Goal: Task Accomplishment & Management: Complete application form

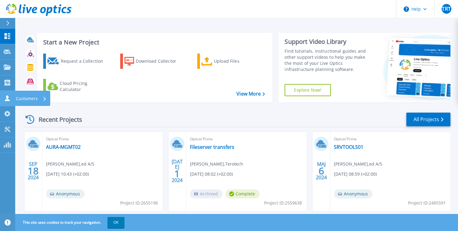
click at [31, 97] on p "Customers" at bounding box center [27, 99] width 22 height 16
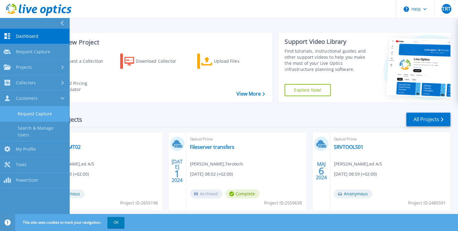
click at [43, 114] on link "Request Capture" at bounding box center [34, 114] width 69 height 16
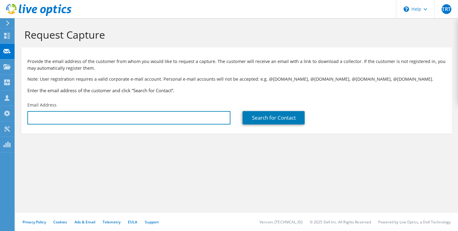
type input "[EMAIL_ADDRESS][DOMAIN_NAME]"
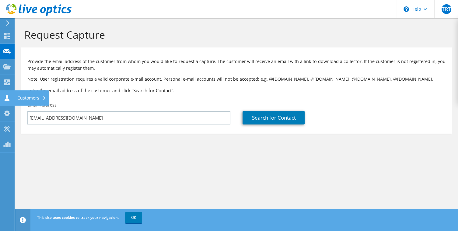
click at [19, 98] on div "Customers" at bounding box center [31, 97] width 35 height 15
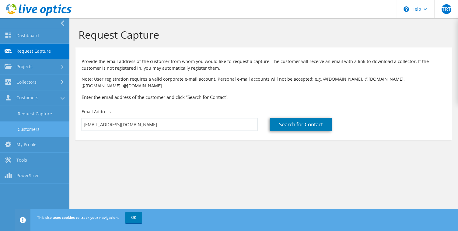
click at [26, 129] on link "Customers" at bounding box center [34, 130] width 69 height 16
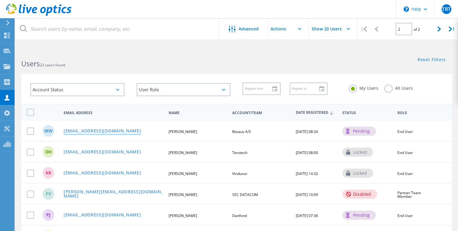
click at [81, 129] on link "[EMAIL_ADDRESS][DOMAIN_NAME]" at bounding box center [103, 131] width 78 height 5
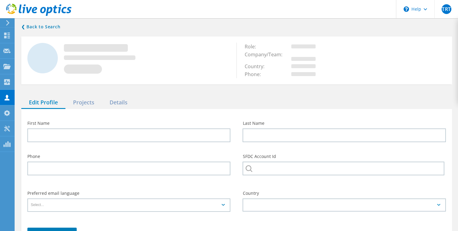
type input "[PERSON_NAME]"
type input "Ritzaus A/S"
type input "English"
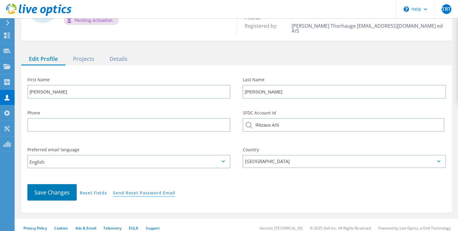
scroll to position [53, 0]
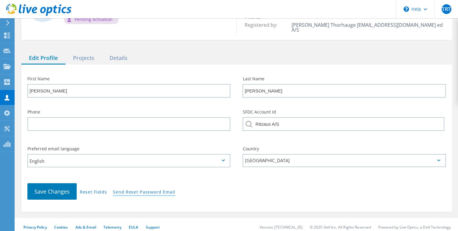
click at [142, 190] on link "Send Reset Password Email" at bounding box center [144, 192] width 62 height 5
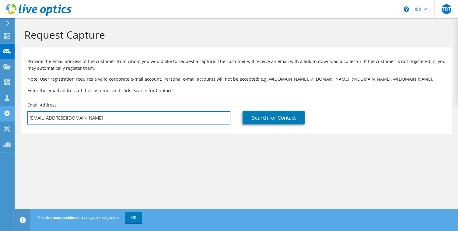
drag, startPoint x: 77, startPoint y: 116, endPoint x: 12, endPoint y: 115, distance: 64.9
click at [12, 115] on div "TRT Channel Partner [PERSON_NAME] Thorhauge [EMAIL_ADDRESS][DOMAIN_NAME] ed A/S…" at bounding box center [229, 115] width 458 height 231
click at [57, 115] on input "[EMAIL_ADDRESS][DOMAIN_NAME]" at bounding box center [128, 117] width 203 height 13
drag, startPoint x: 57, startPoint y: 118, endPoint x: 20, endPoint y: 121, distance: 37.3
click at [20, 121] on section "Request Capture Provide the email address of the customer from whom you would l…" at bounding box center [236, 91] width 443 height 146
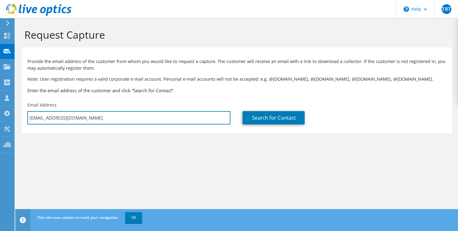
paste input "mju@ritzau"
type input "[EMAIL_ADDRESS][DOMAIN_NAME]"
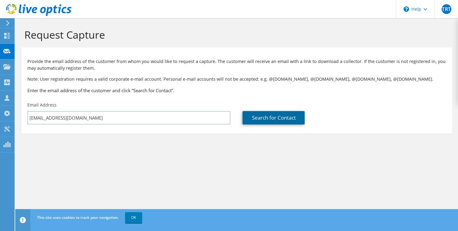
click at [272, 118] on link "Search for Contact" at bounding box center [274, 117] width 62 height 13
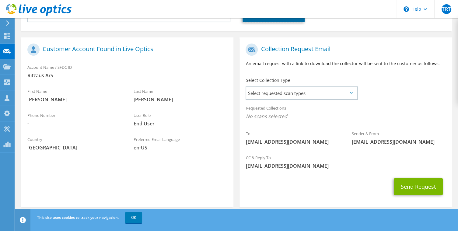
scroll to position [109, 0]
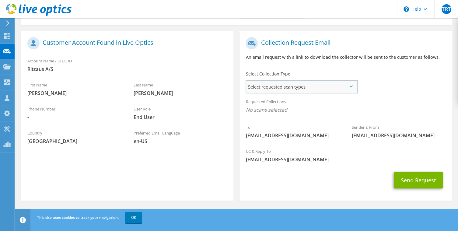
click at [298, 84] on span "Select requested scan types" at bounding box center [301, 87] width 111 height 12
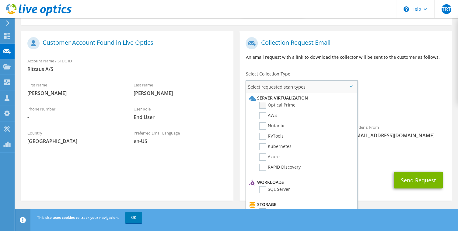
click at [263, 105] on label "Optical Prime" at bounding box center [277, 105] width 37 height 7
click at [0, 0] on input "Optical Prime" at bounding box center [0, 0] width 0 height 0
click at [375, 178] on div "Send Request" at bounding box center [346, 182] width 212 height 23
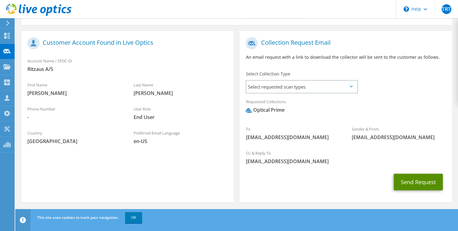
click at [412, 181] on button "Send Request" at bounding box center [418, 182] width 49 height 16
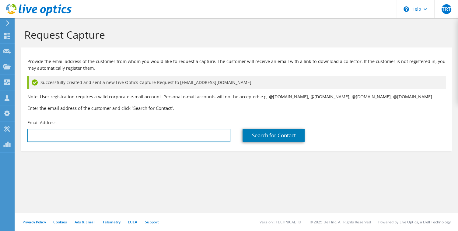
type input "[EMAIL_ADDRESS][DOMAIN_NAME]"
